Goal: Information Seeking & Learning: Learn about a topic

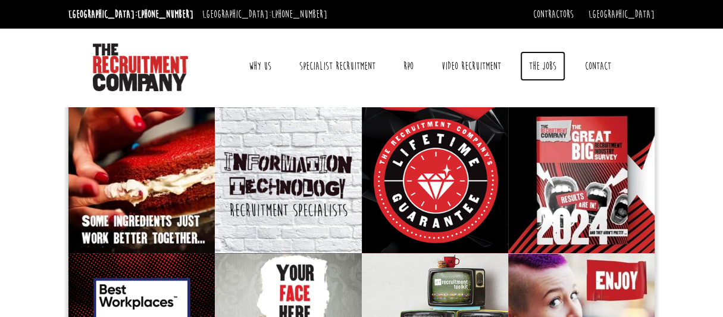
click at [549, 65] on link "The Jobs" at bounding box center [542, 66] width 45 height 30
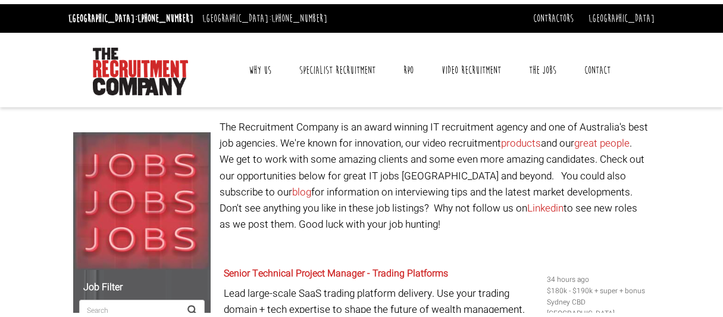
scroll to position [238, 0]
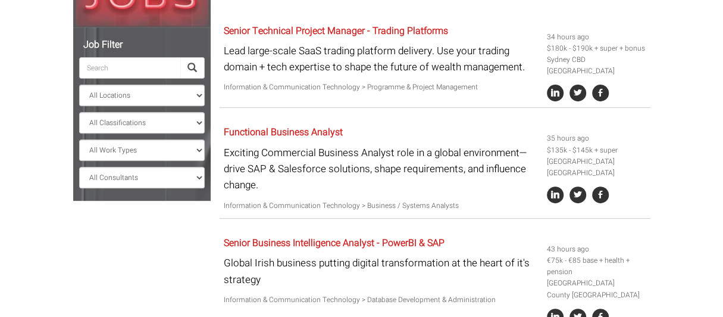
click at [109, 80] on ul "All Locations Sydney Melbourne Ireland Sydney CBD Parramatta Circular Quay Nort…" at bounding box center [142, 110] width 126 height 155
click at [113, 71] on input "search" at bounding box center [129, 67] width 101 height 21
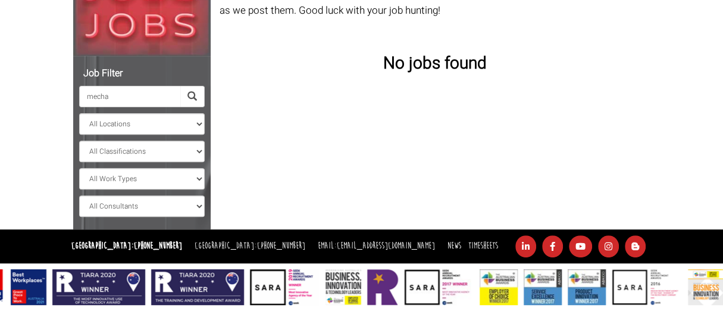
scroll to position [208, 0]
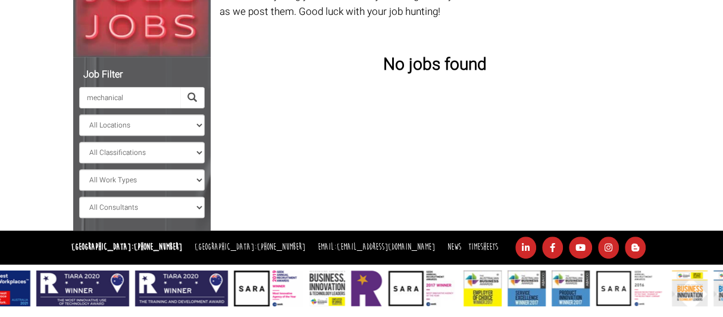
type input "mechanical"
click at [190, 98] on span at bounding box center [193, 98] width 10 height 10
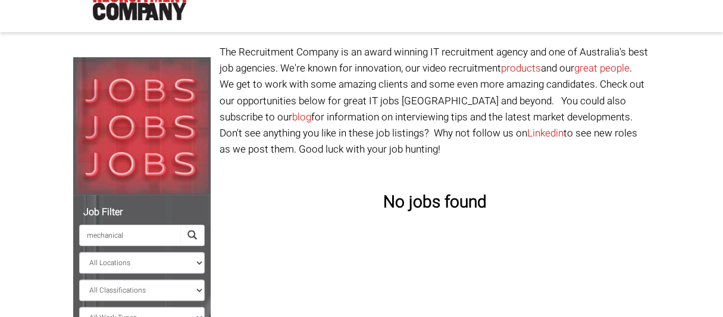
scroll to position [30, 0]
